Goal: Transaction & Acquisition: Purchase product/service

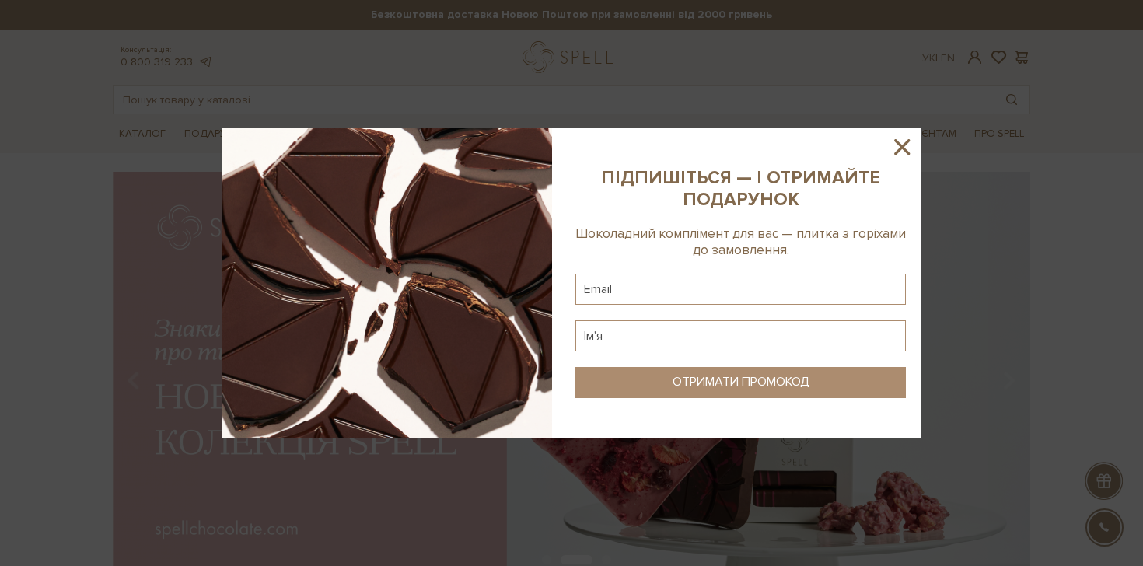
click at [895, 137] on icon at bounding box center [902, 147] width 26 height 26
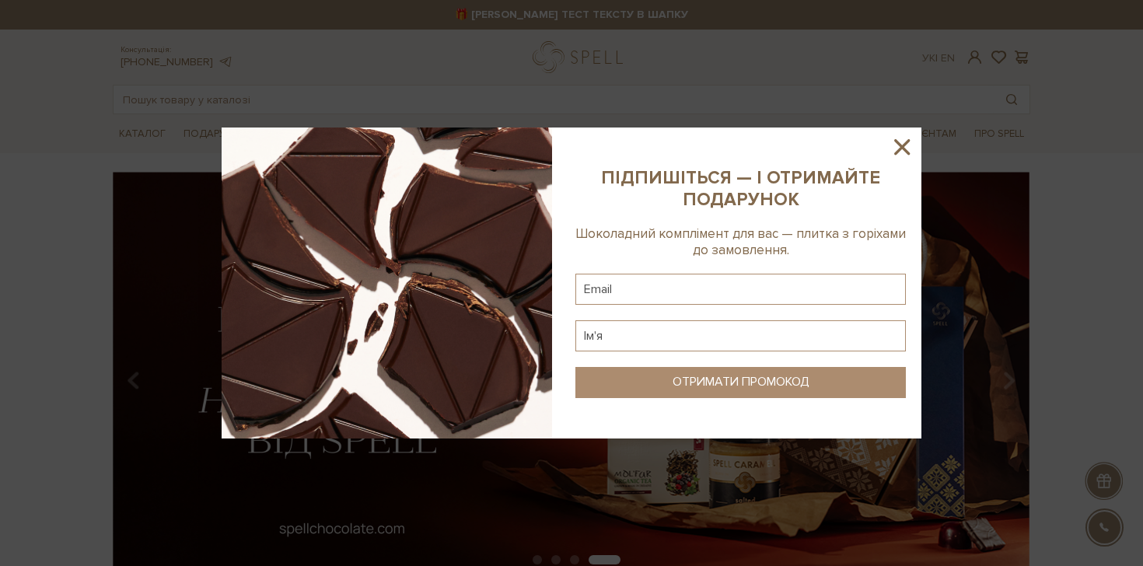
click at [905, 145] on icon at bounding box center [902, 147] width 26 height 26
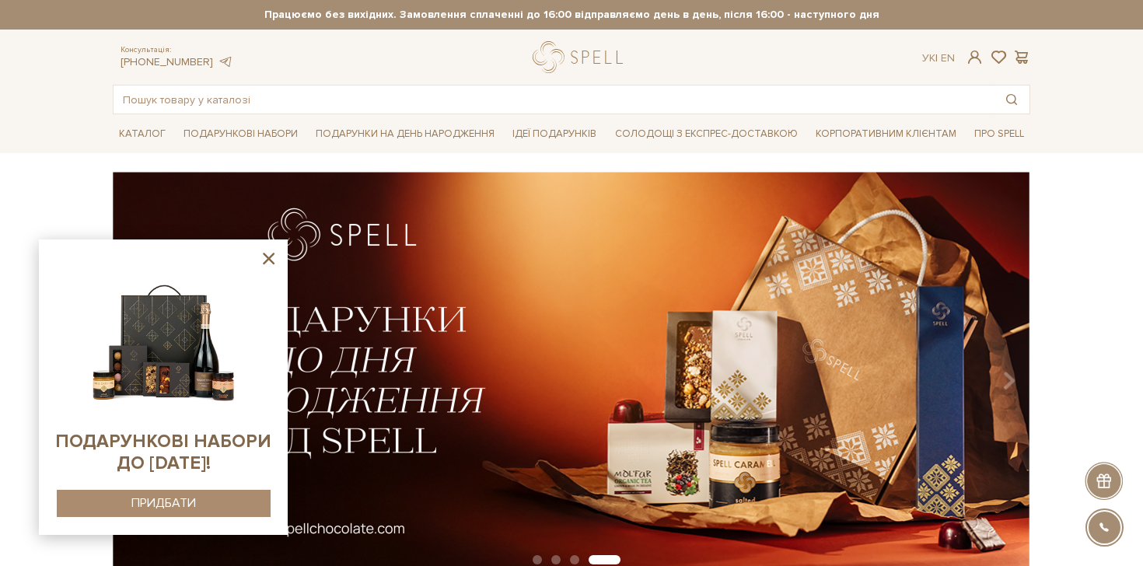
click at [268, 261] on icon at bounding box center [268, 258] width 19 height 19
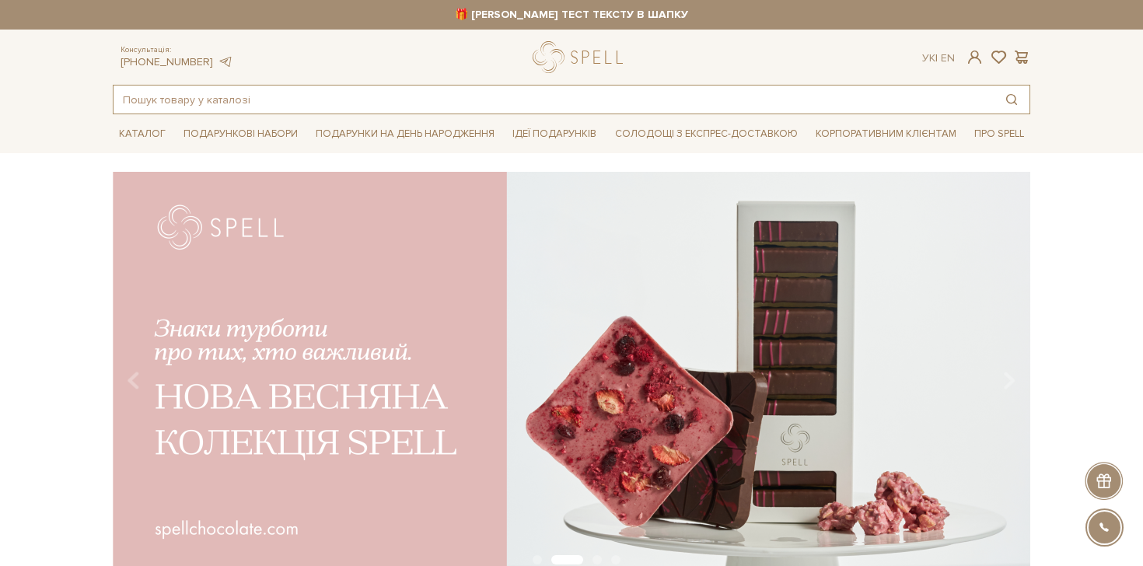
click at [338, 107] on input "text" at bounding box center [554, 100] width 880 height 28
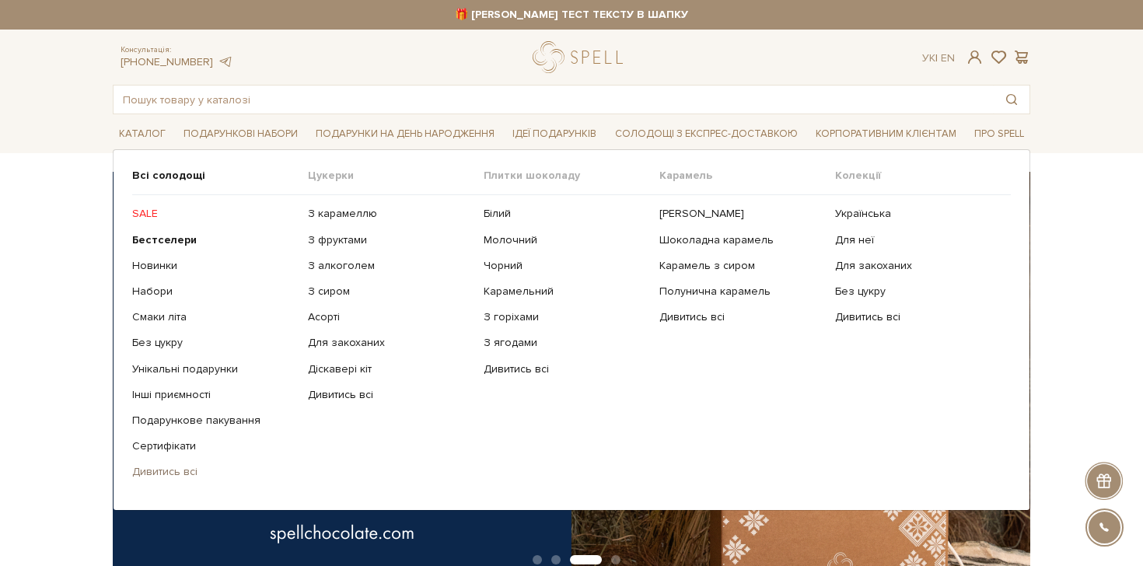
click at [178, 475] on link "Дивитись всі" at bounding box center [214, 472] width 164 height 14
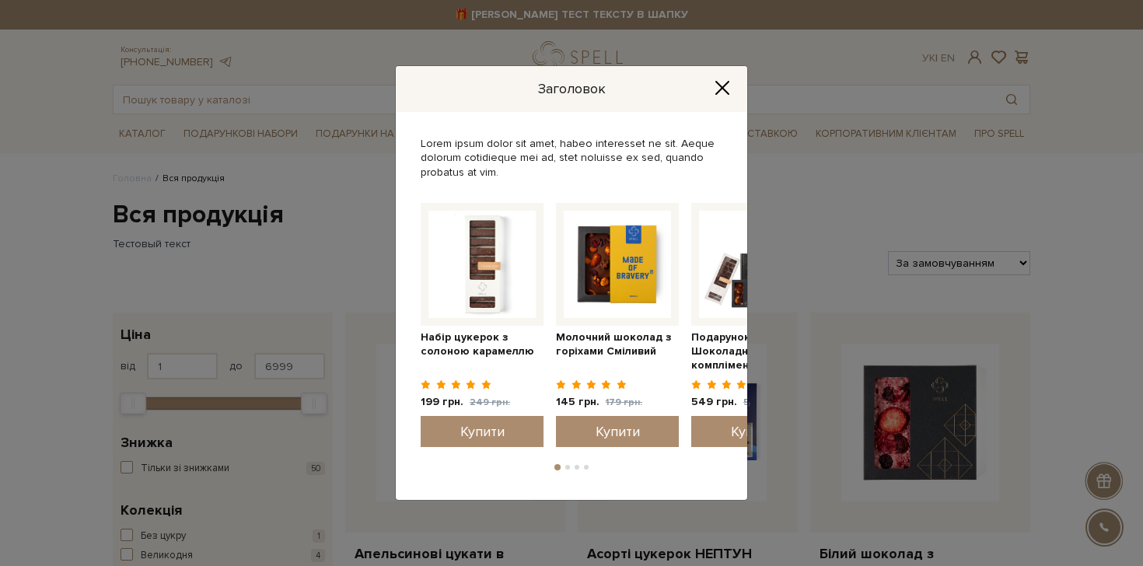
click at [725, 82] on icon "Close" at bounding box center [722, 88] width 16 height 16
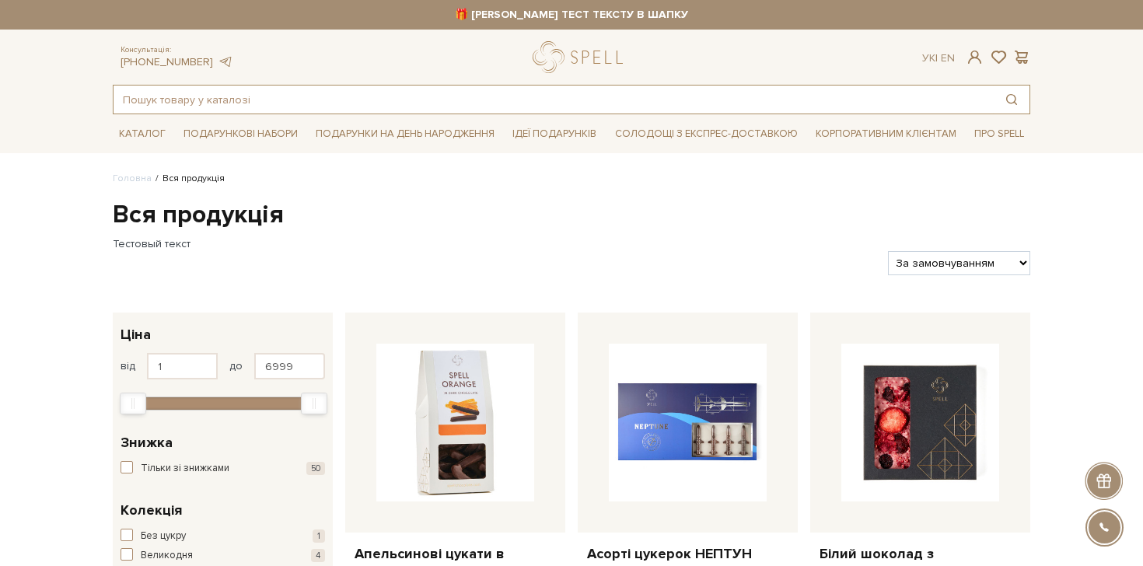
click at [349, 92] on input "text" at bounding box center [554, 100] width 880 height 28
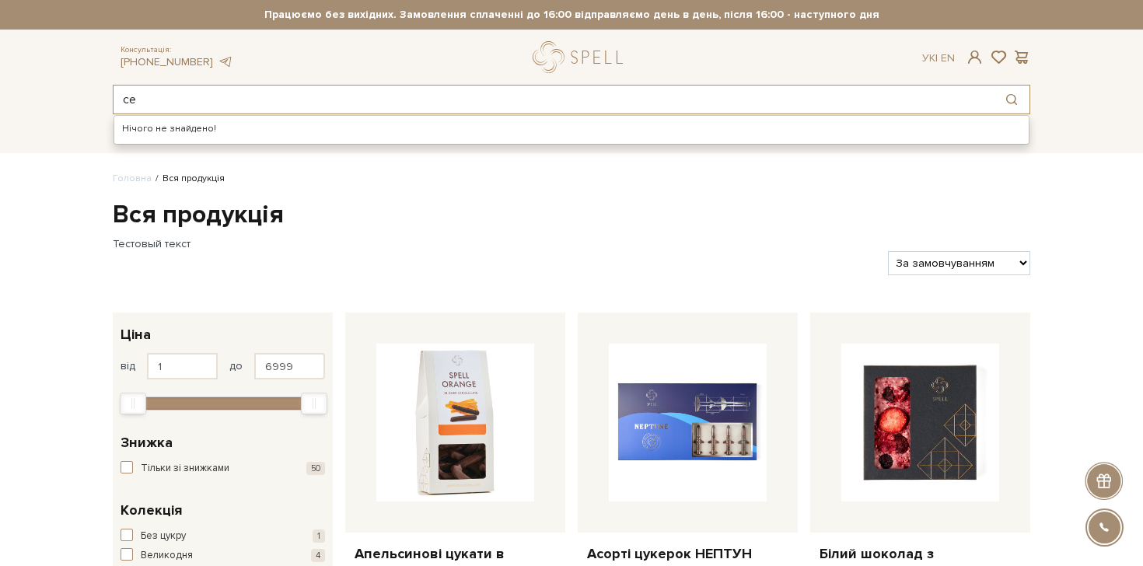
type input "с"
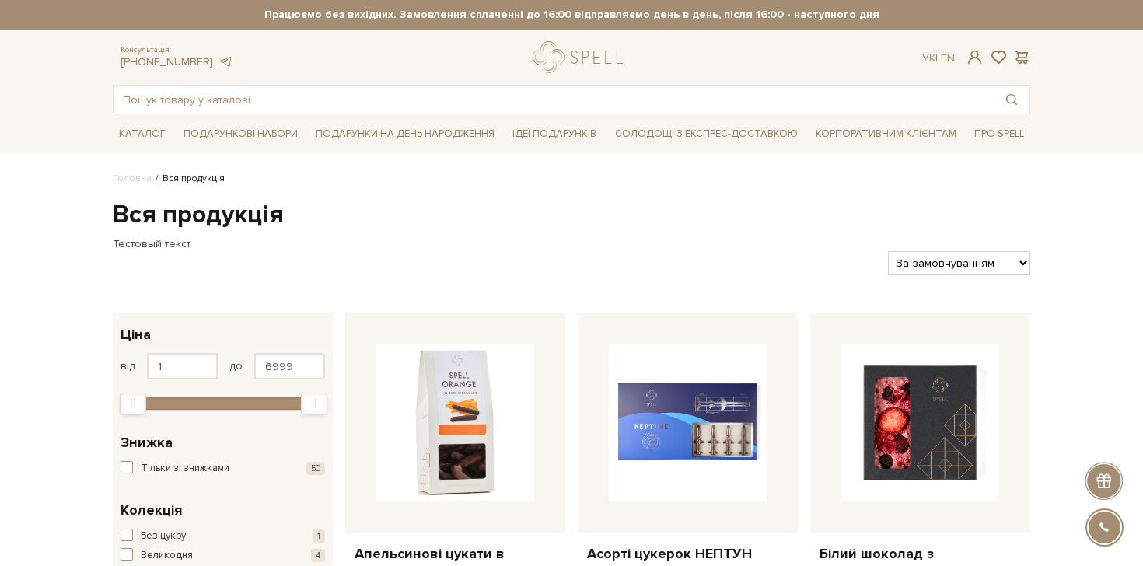
click at [592, 58] on link "logo" at bounding box center [581, 57] width 97 height 32
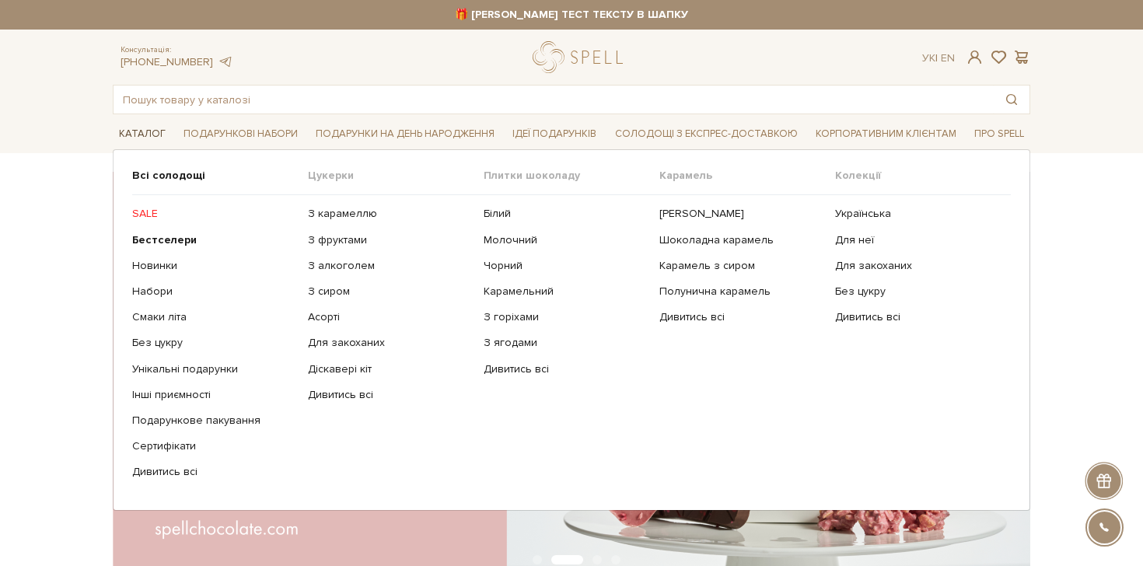
click at [136, 133] on link "Каталог" at bounding box center [142, 134] width 59 height 24
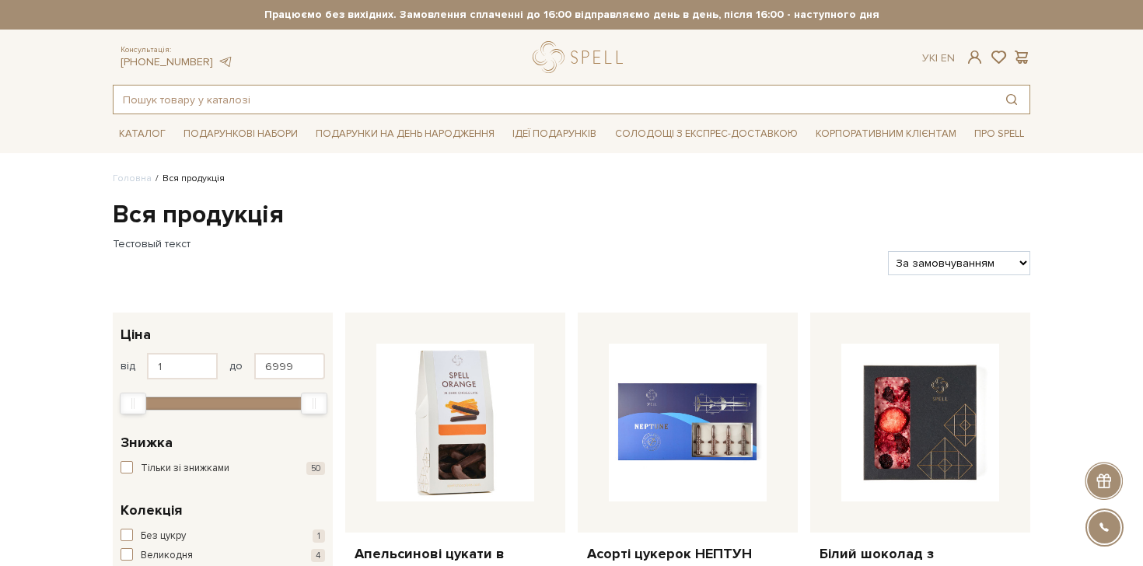
click at [503, 106] on input "text" at bounding box center [554, 100] width 880 height 28
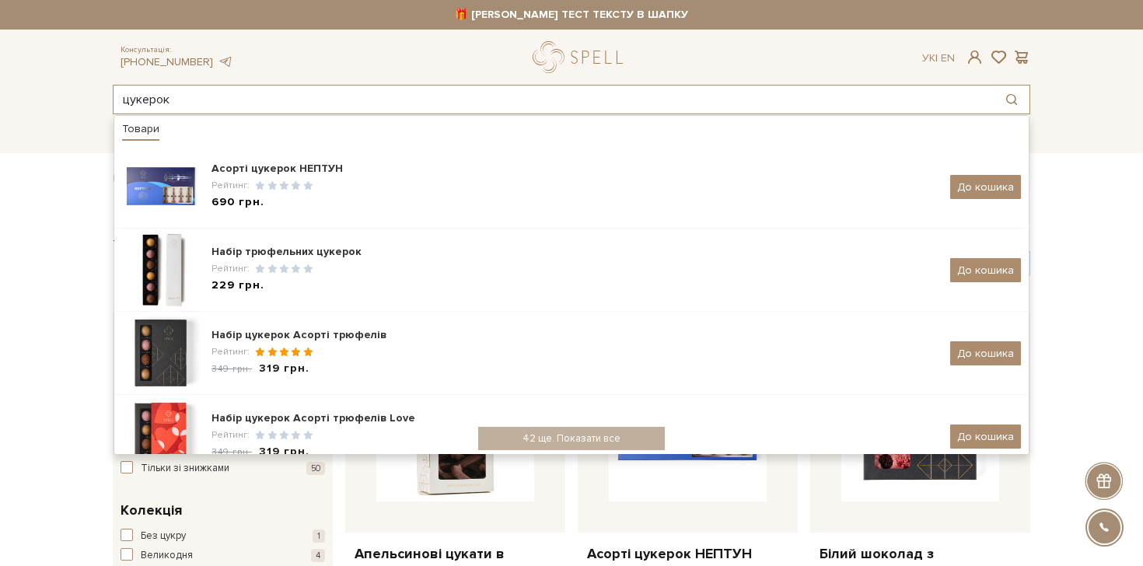
type input "цукерок"
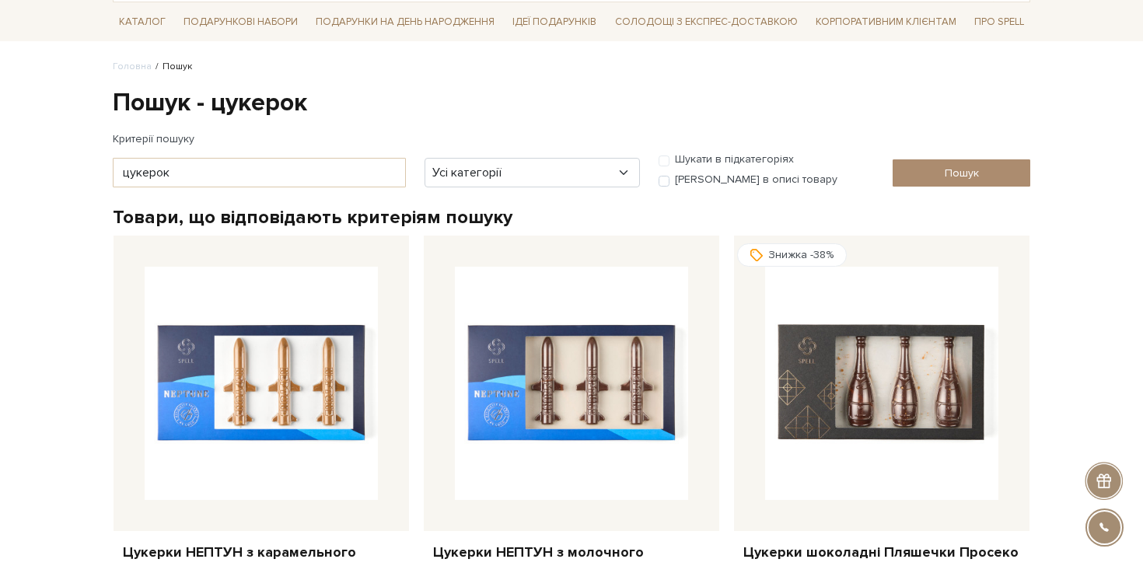
scroll to position [296, 0]
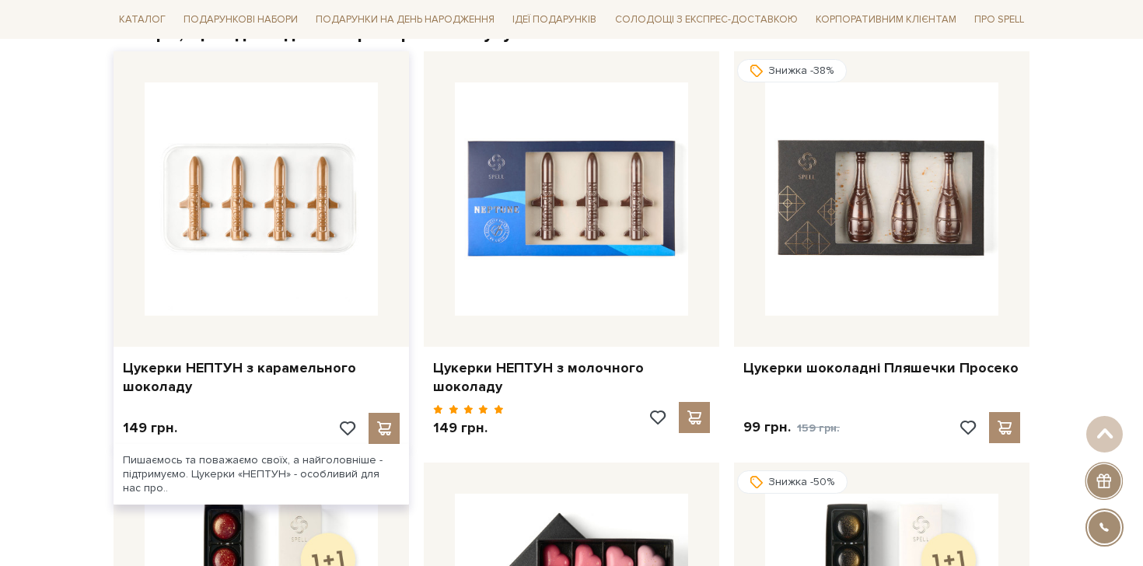
click at [257, 196] on img at bounding box center [261, 198] width 233 height 233
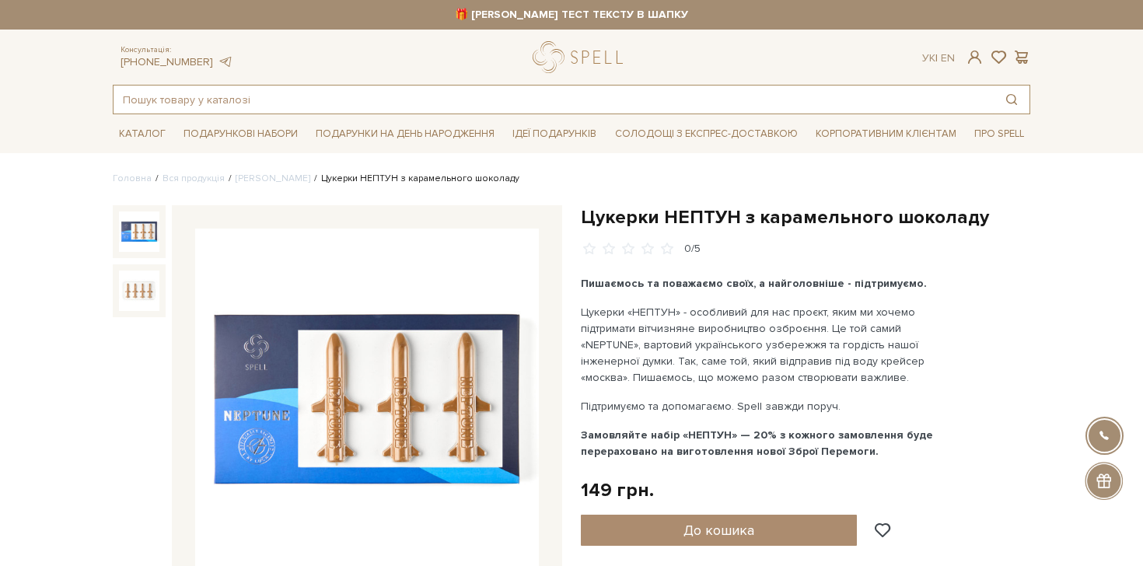
click at [228, 106] on input "text" at bounding box center [554, 100] width 880 height 28
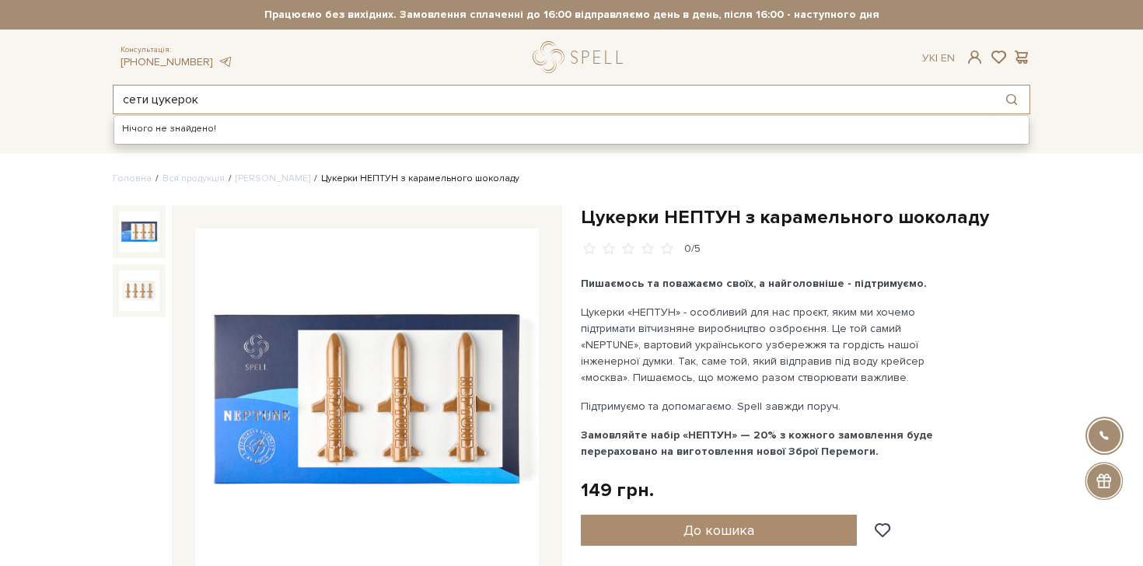
type input "сети цукерок"
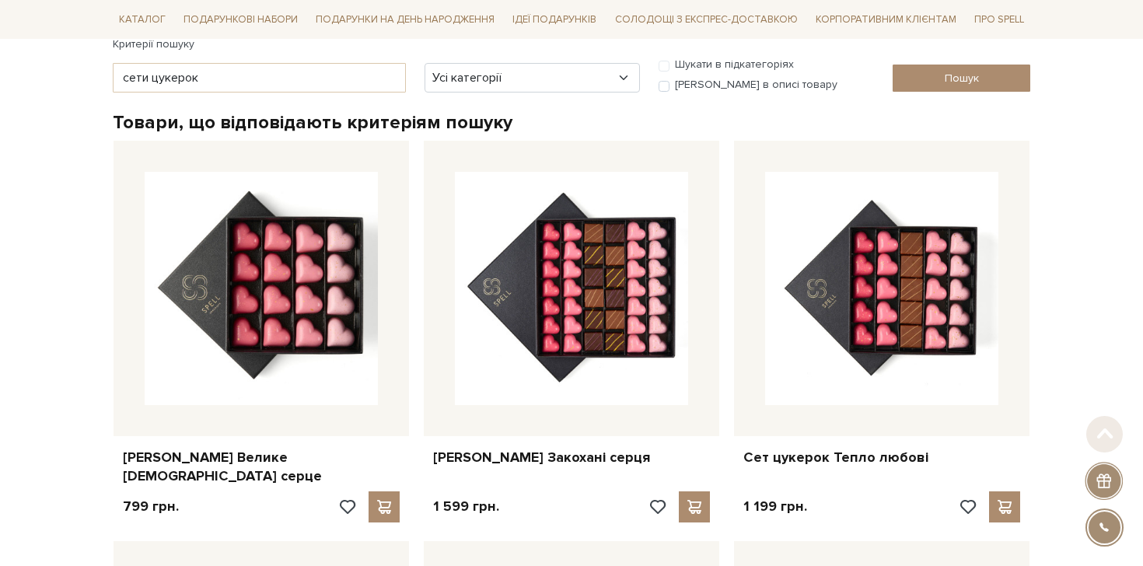
scroll to position [208, 0]
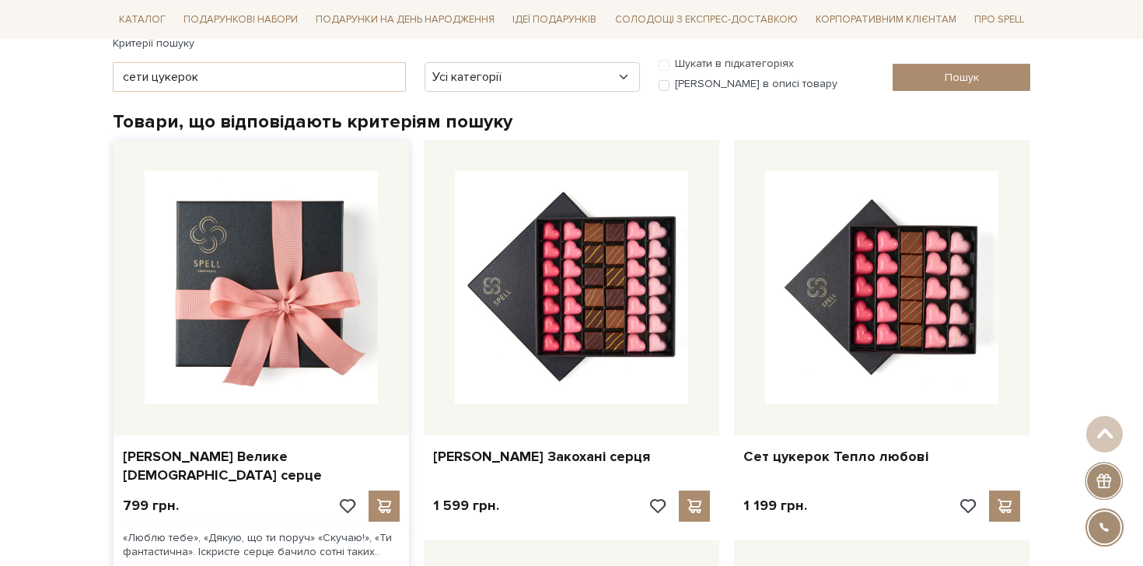
click at [253, 335] on img at bounding box center [261, 287] width 233 height 233
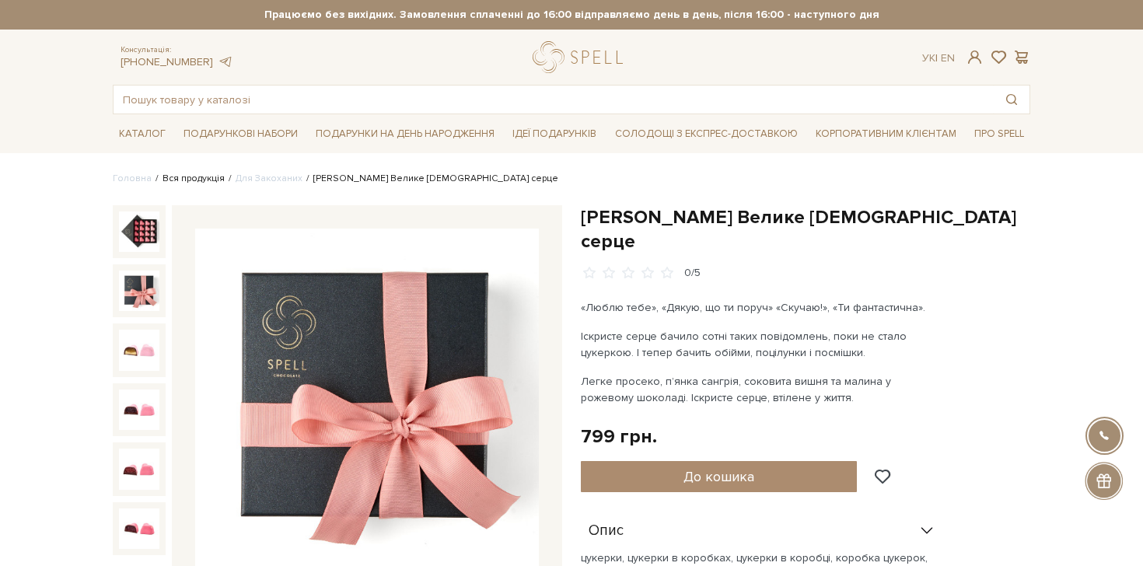
click at [190, 180] on link "Вся продукція" at bounding box center [193, 179] width 62 height 12
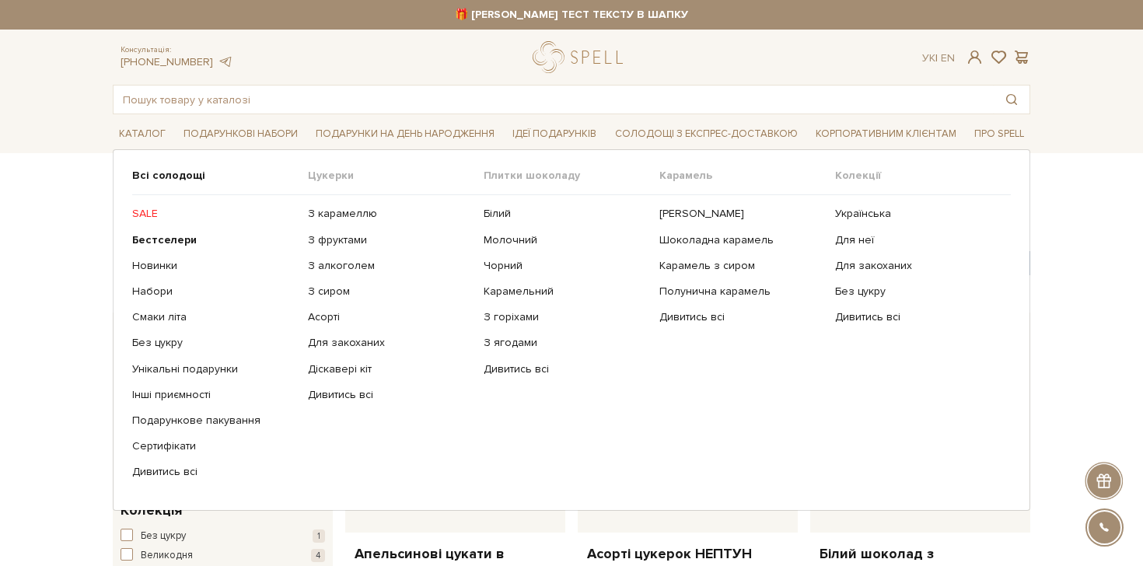
click at [325, 178] on span "Цукерки" at bounding box center [396, 176] width 176 height 14
click at [353, 178] on span "Цукерки" at bounding box center [396, 176] width 176 height 14
click at [333, 174] on span "Цукерки" at bounding box center [396, 176] width 176 height 14
click at [327, 402] on link "Дивитись всі" at bounding box center [390, 395] width 164 height 14
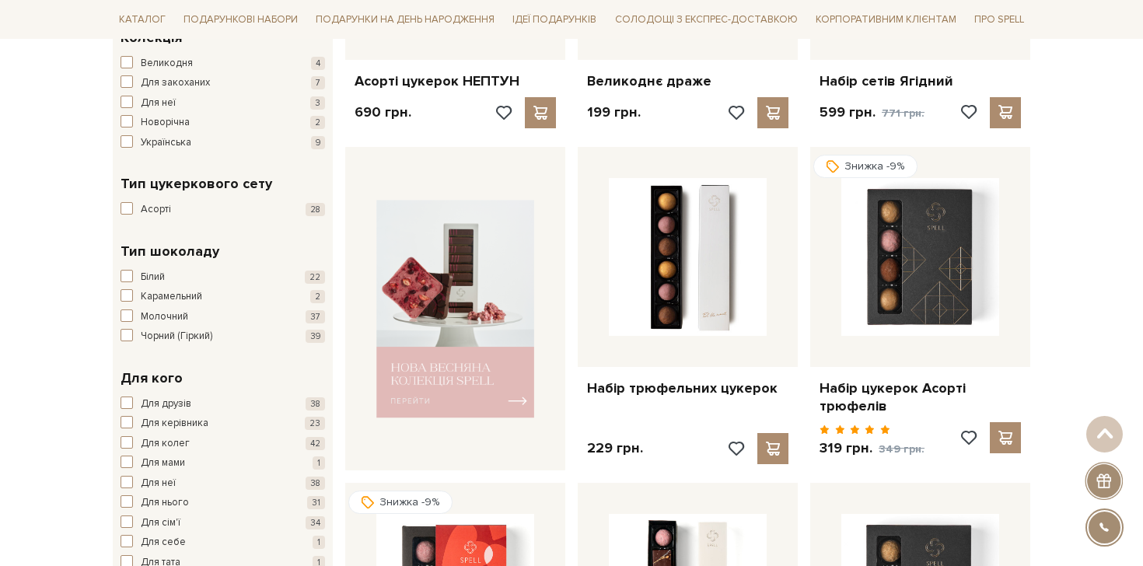
scroll to position [460, 0]
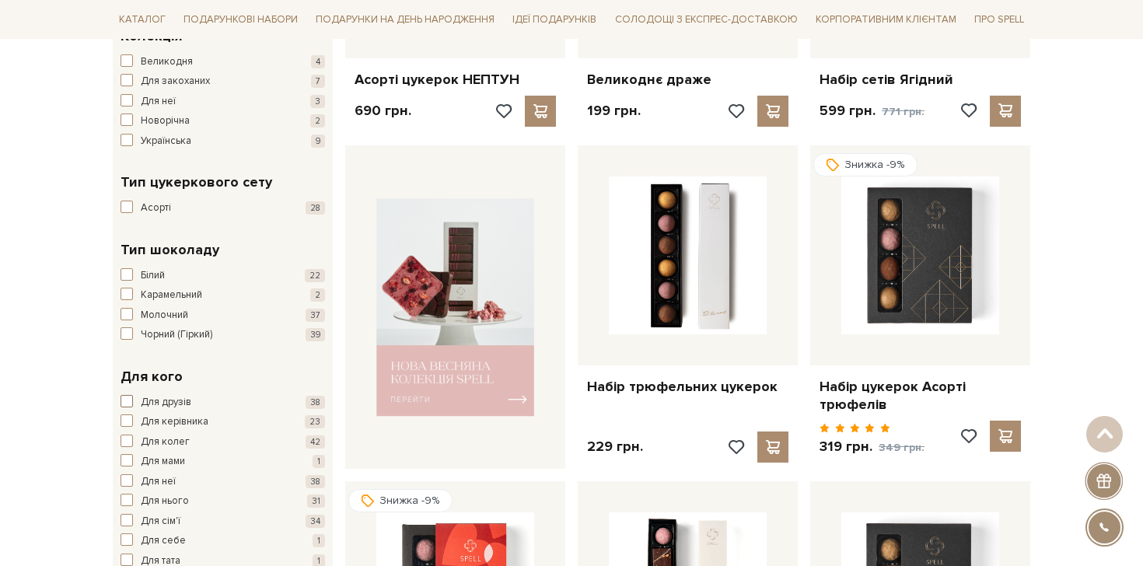
click at [157, 399] on span "Для друзів" at bounding box center [166, 403] width 51 height 16
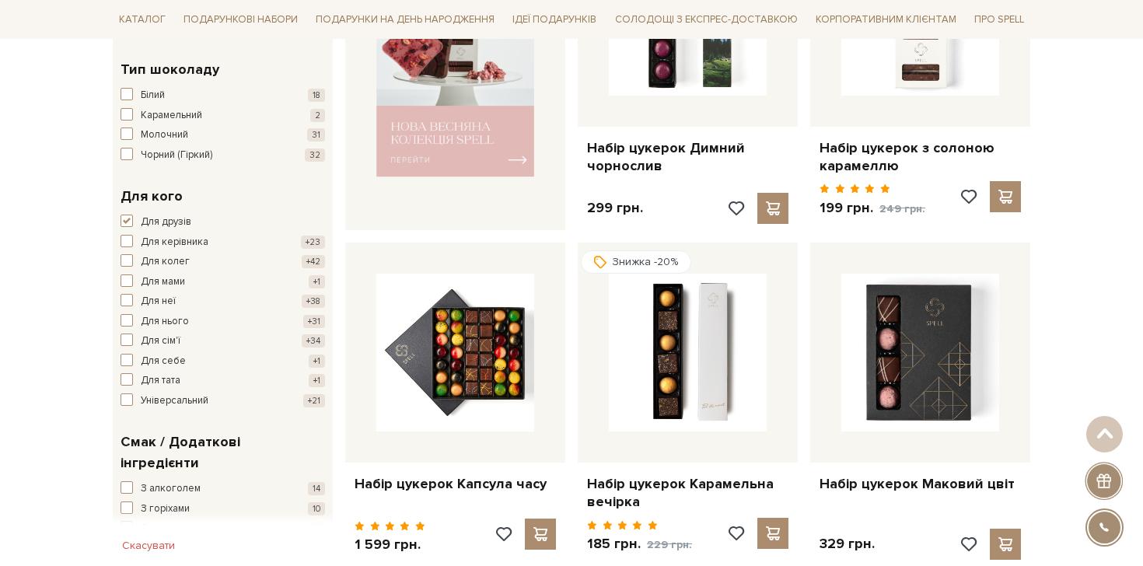
scroll to position [730, 0]
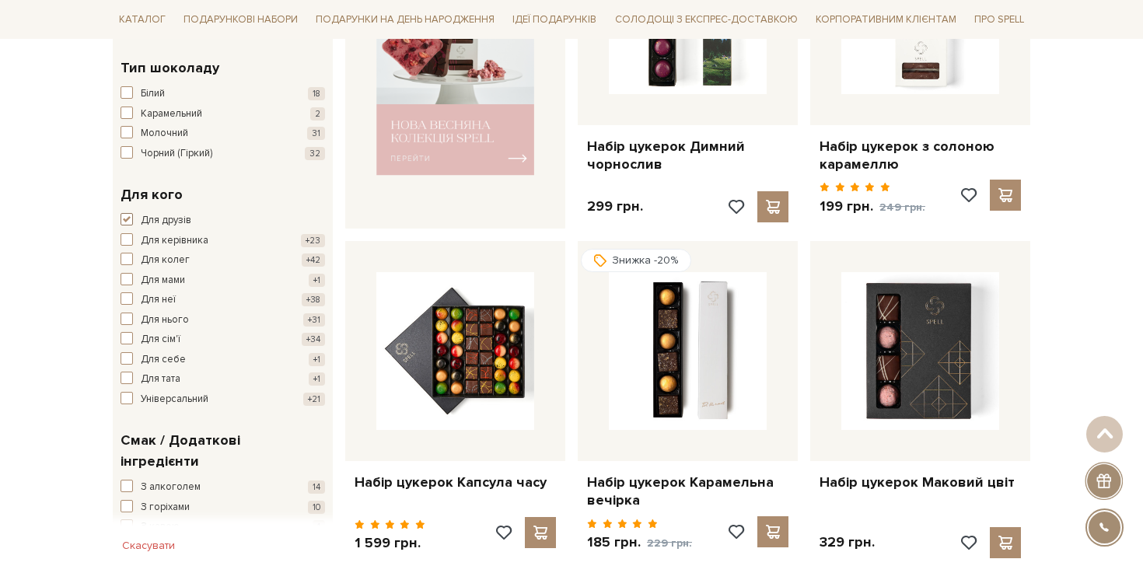
click at [124, 222] on span "button" at bounding box center [127, 219] width 12 height 12
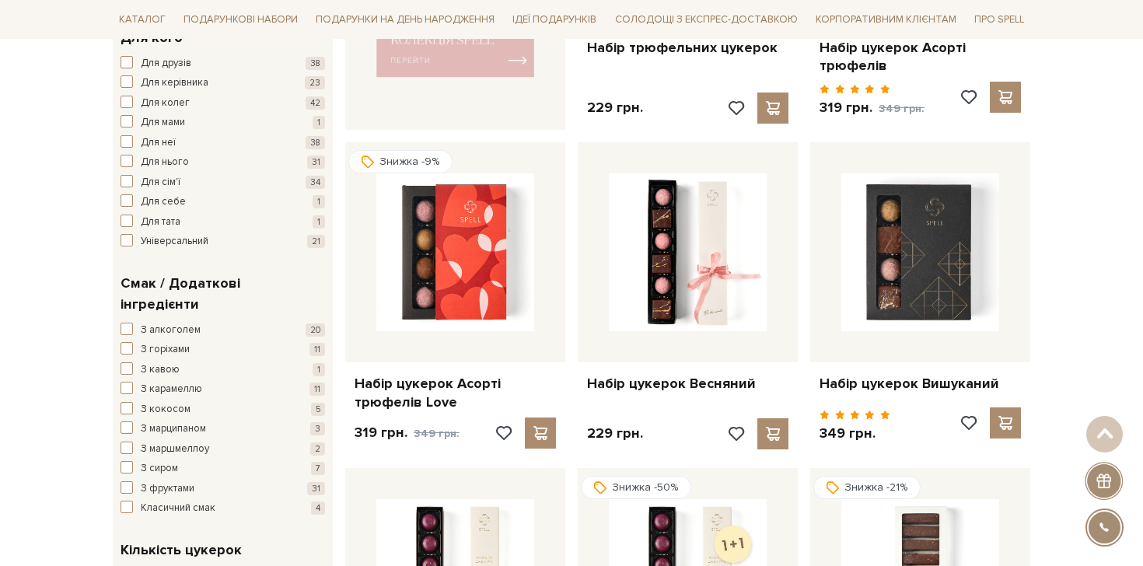
scroll to position [769, 0]
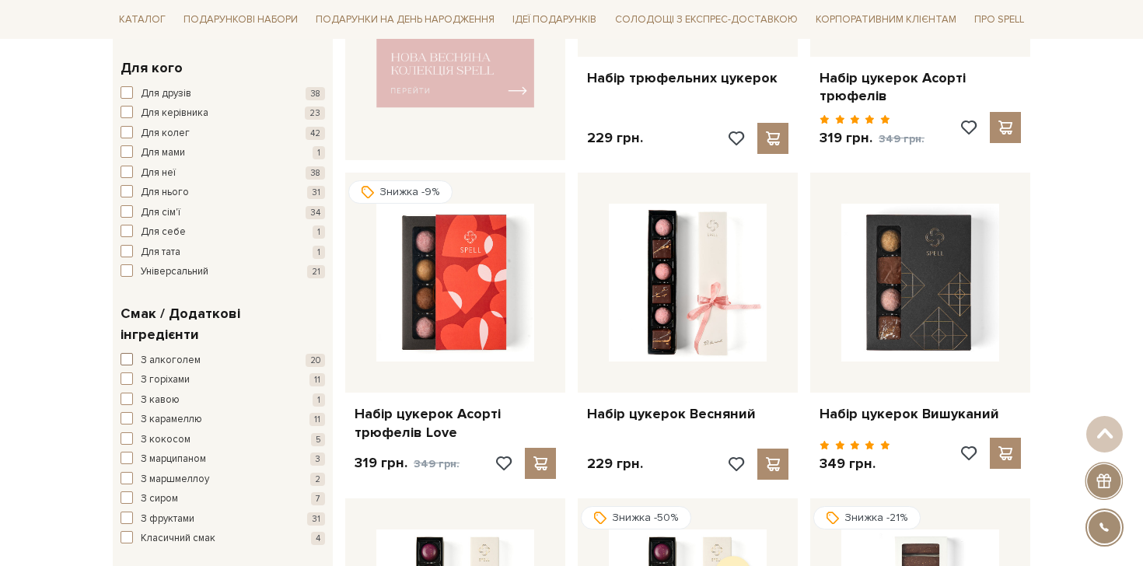
click at [159, 353] on span "З алкоголем" at bounding box center [171, 361] width 60 height 16
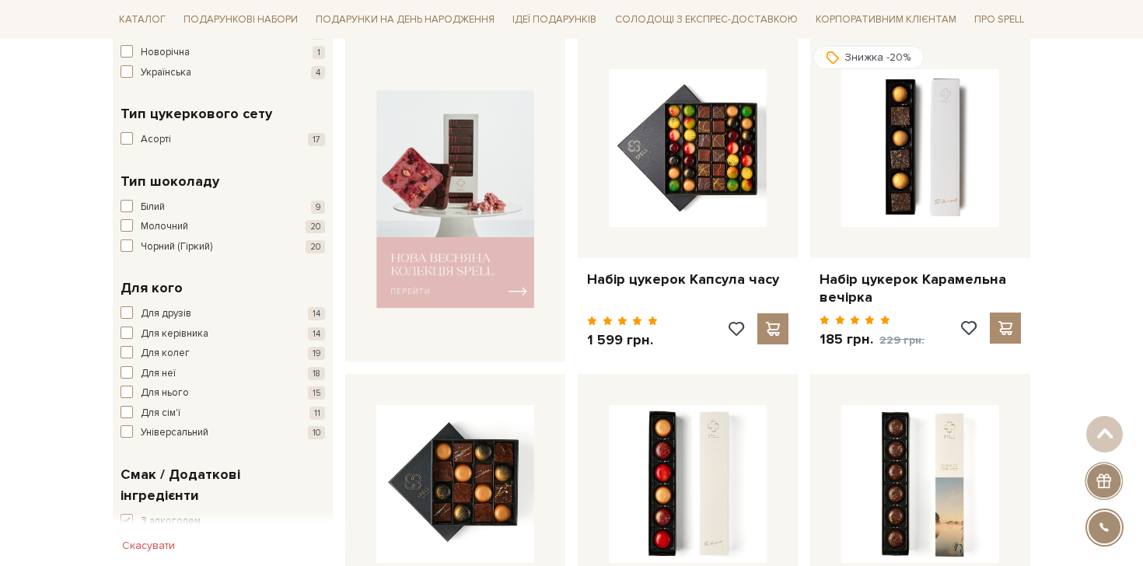
scroll to position [679, 0]
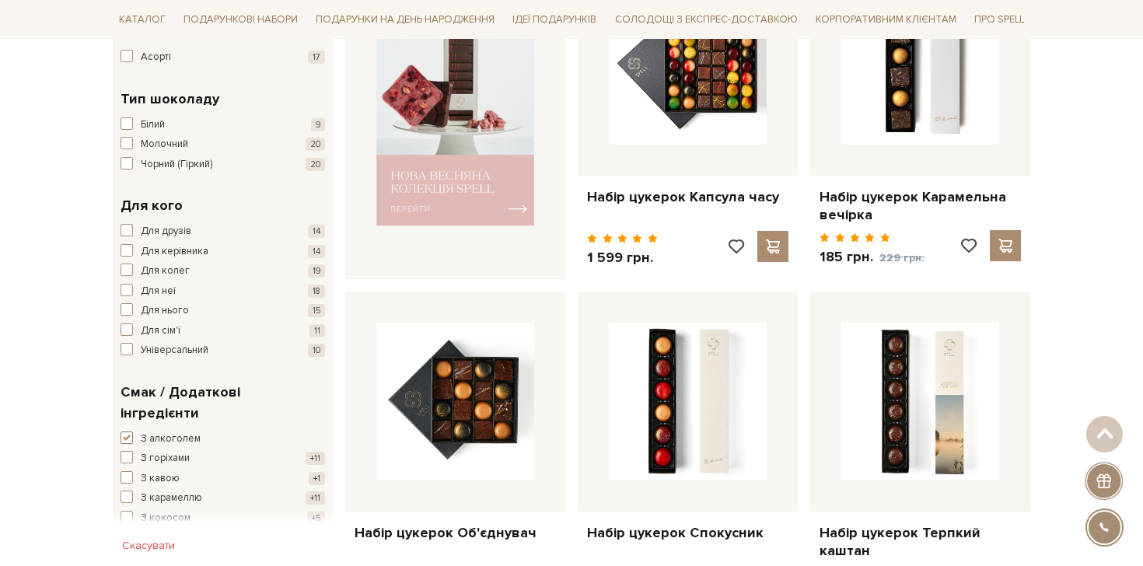
click at [169, 431] on span "З алкоголем" at bounding box center [171, 439] width 60 height 16
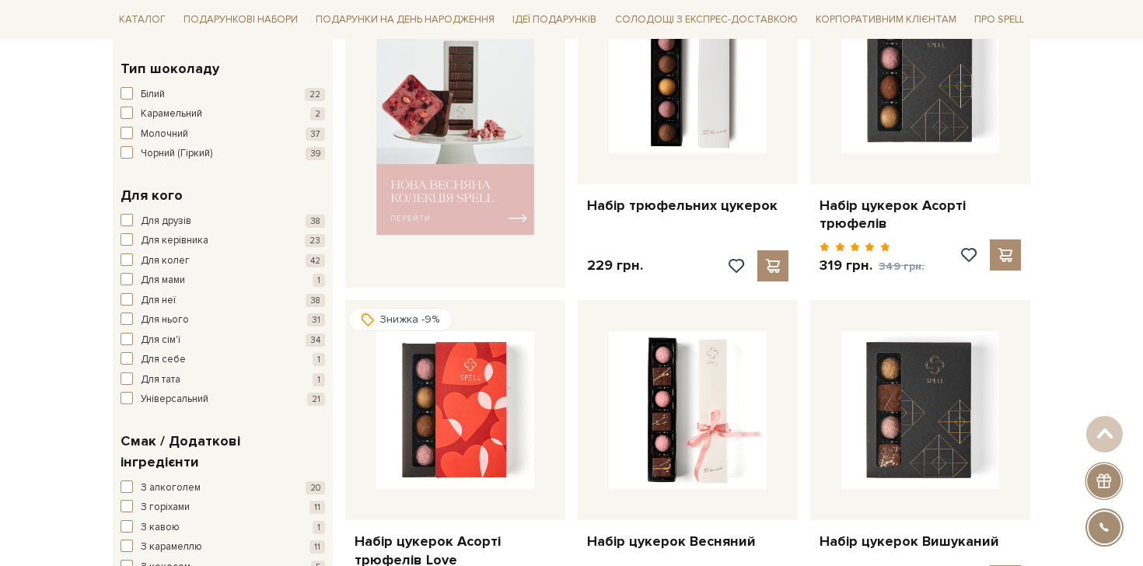
scroll to position [678, 0]
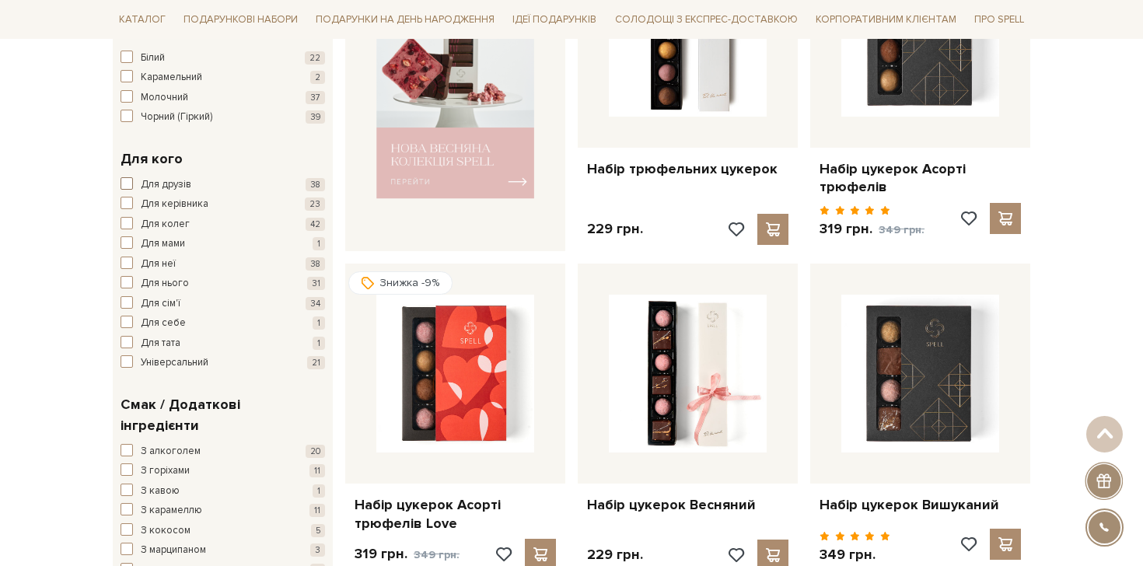
click at [160, 181] on span "Для друзів" at bounding box center [166, 185] width 51 height 16
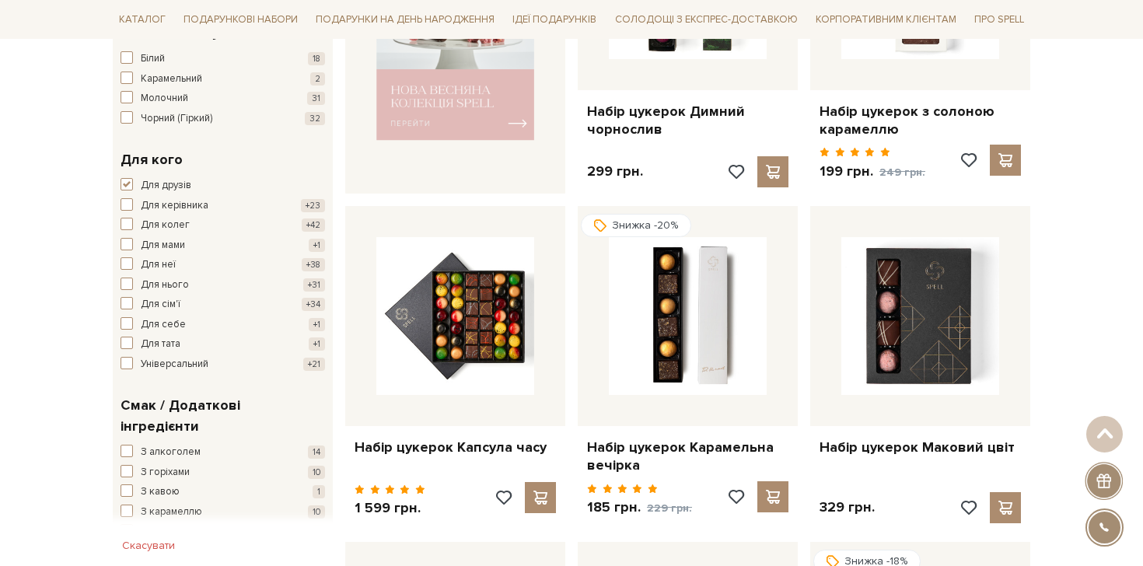
scroll to position [951, 0]
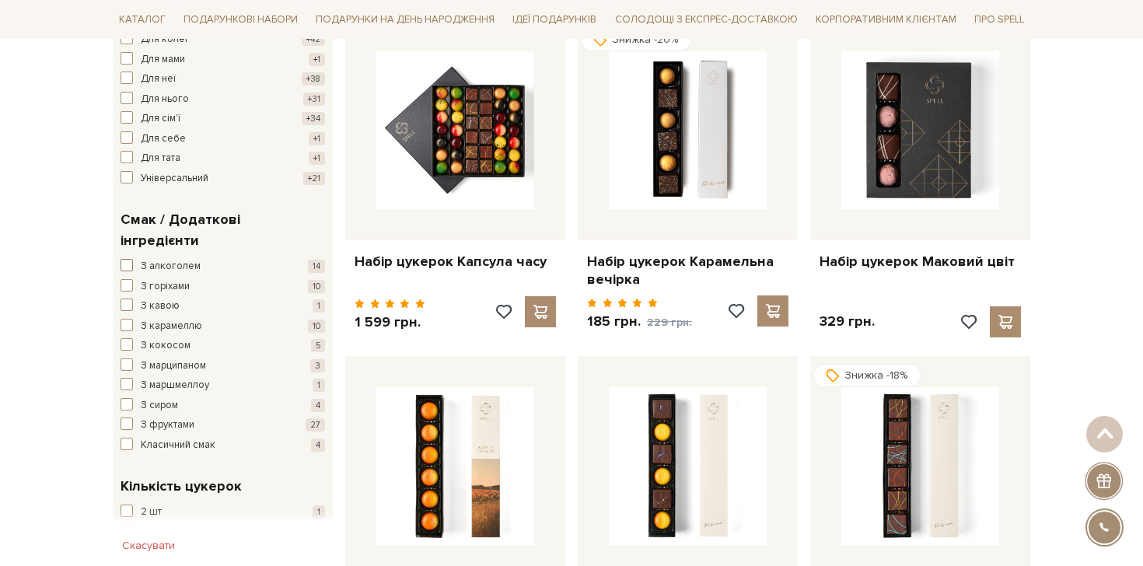
click at [166, 259] on span "З алкоголем" at bounding box center [171, 267] width 60 height 16
